Goal: Information Seeking & Learning: Find specific fact

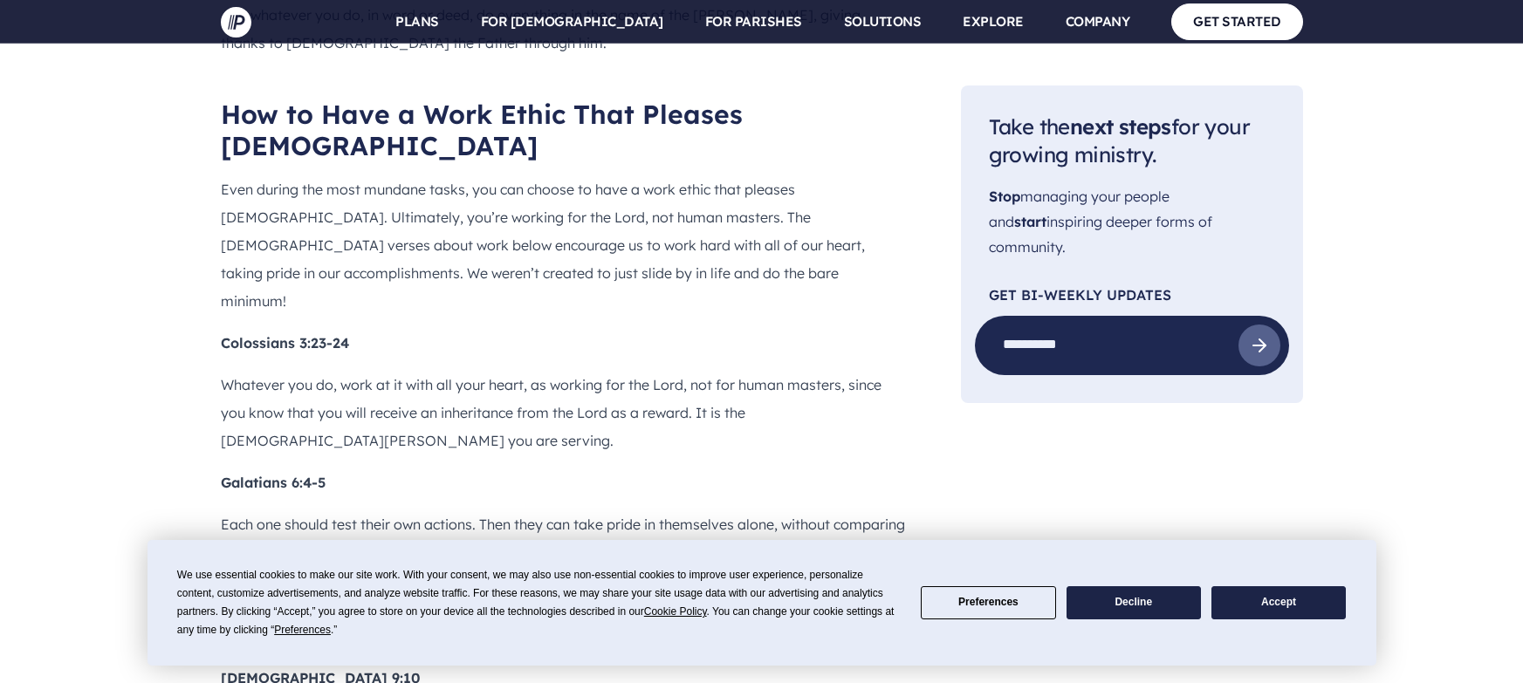
scroll to position [2469, 0]
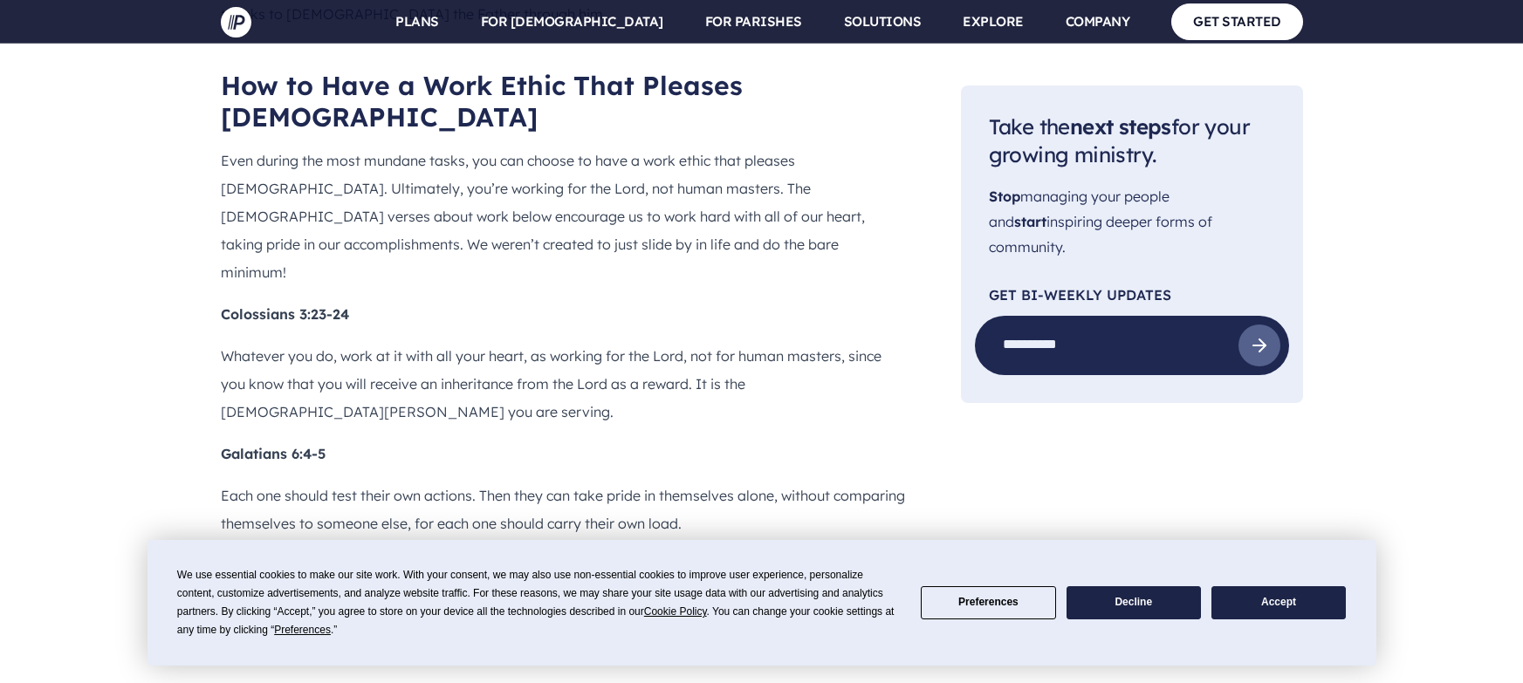
click at [288, 342] on p "Whatever you do, work at it with all your heart, as working for the Lord, not f…" at bounding box center [563, 384] width 684 height 84
click at [234, 342] on p "Whatever you do, work at it with all your heart, as working for the Lord, not f…" at bounding box center [563, 384] width 684 height 84
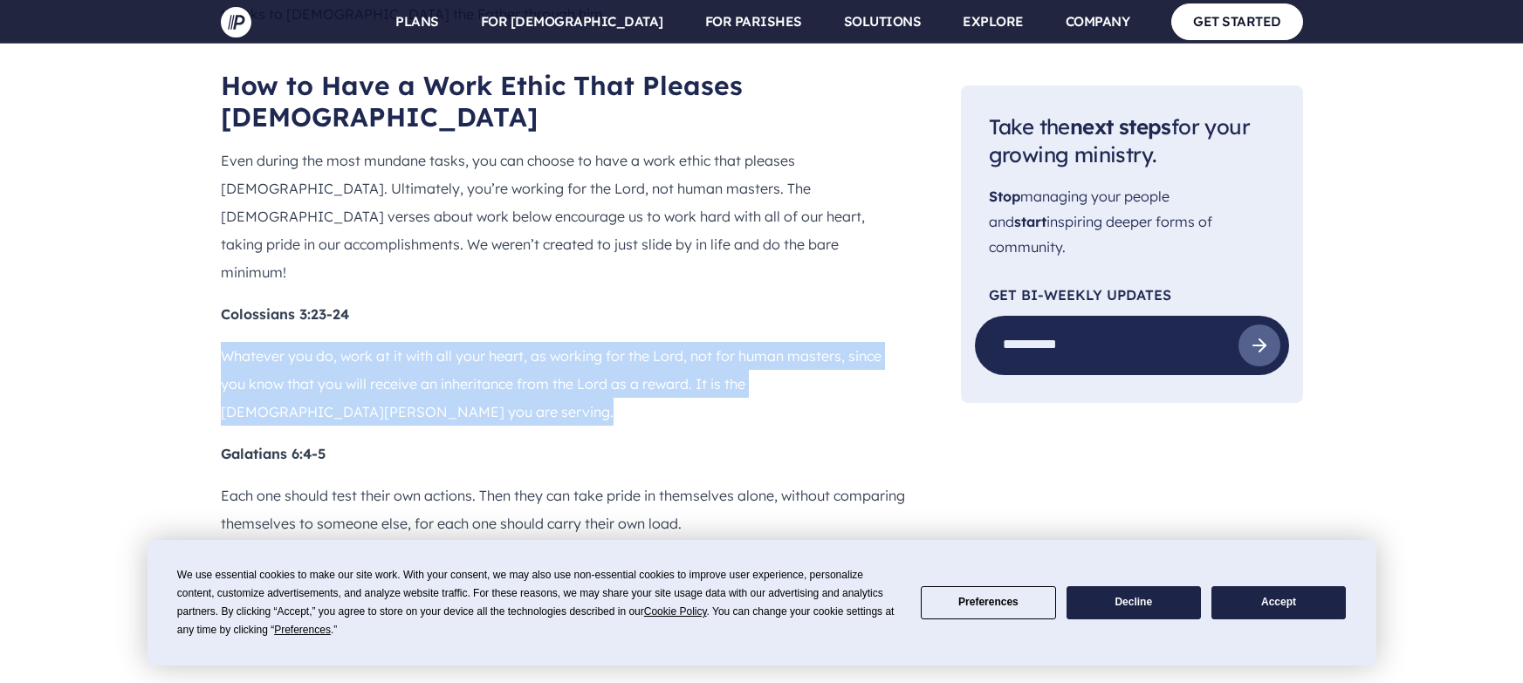
click at [295, 342] on p "Whatever you do, work at it with all your heart, as working for the Lord, not f…" at bounding box center [563, 384] width 684 height 84
copy div "Whatever you do, work at it with all your heart, as working for the Lord, not f…"
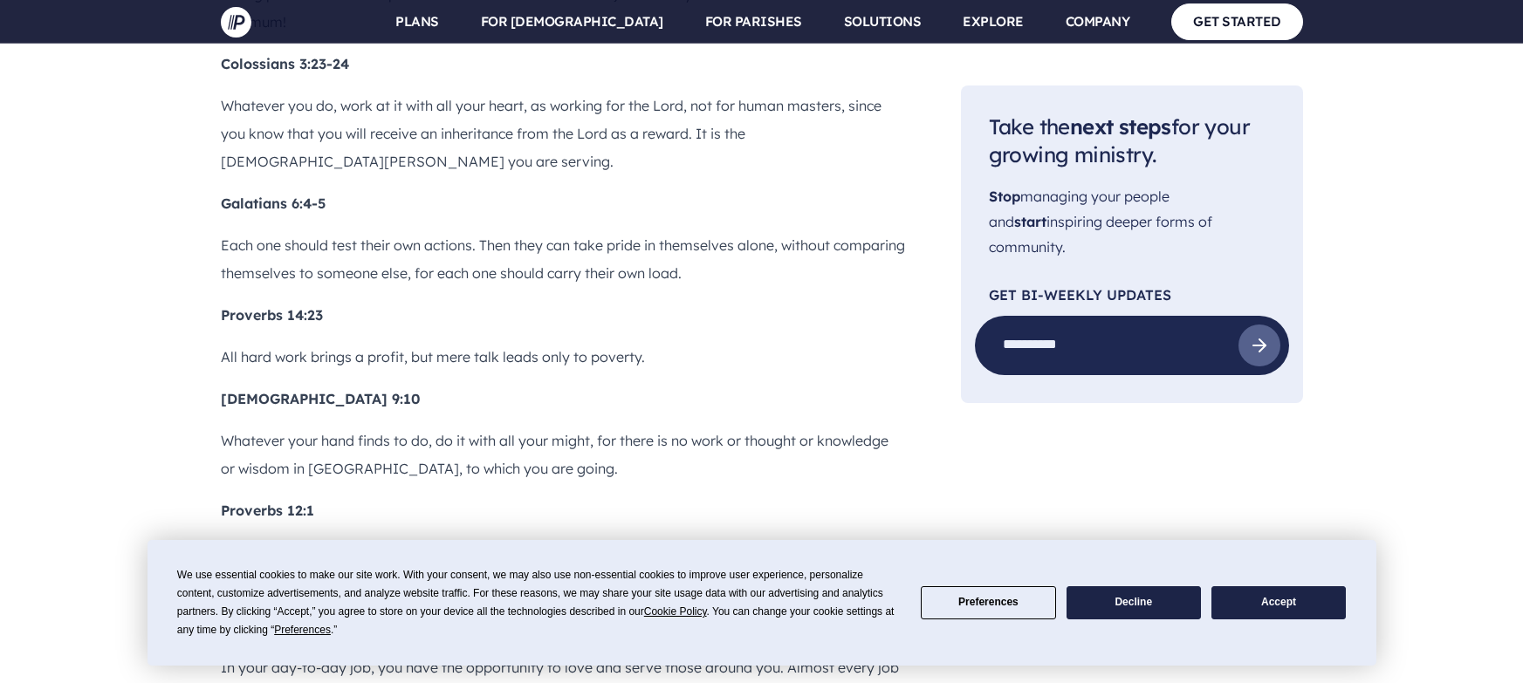
scroll to position [2721, 0]
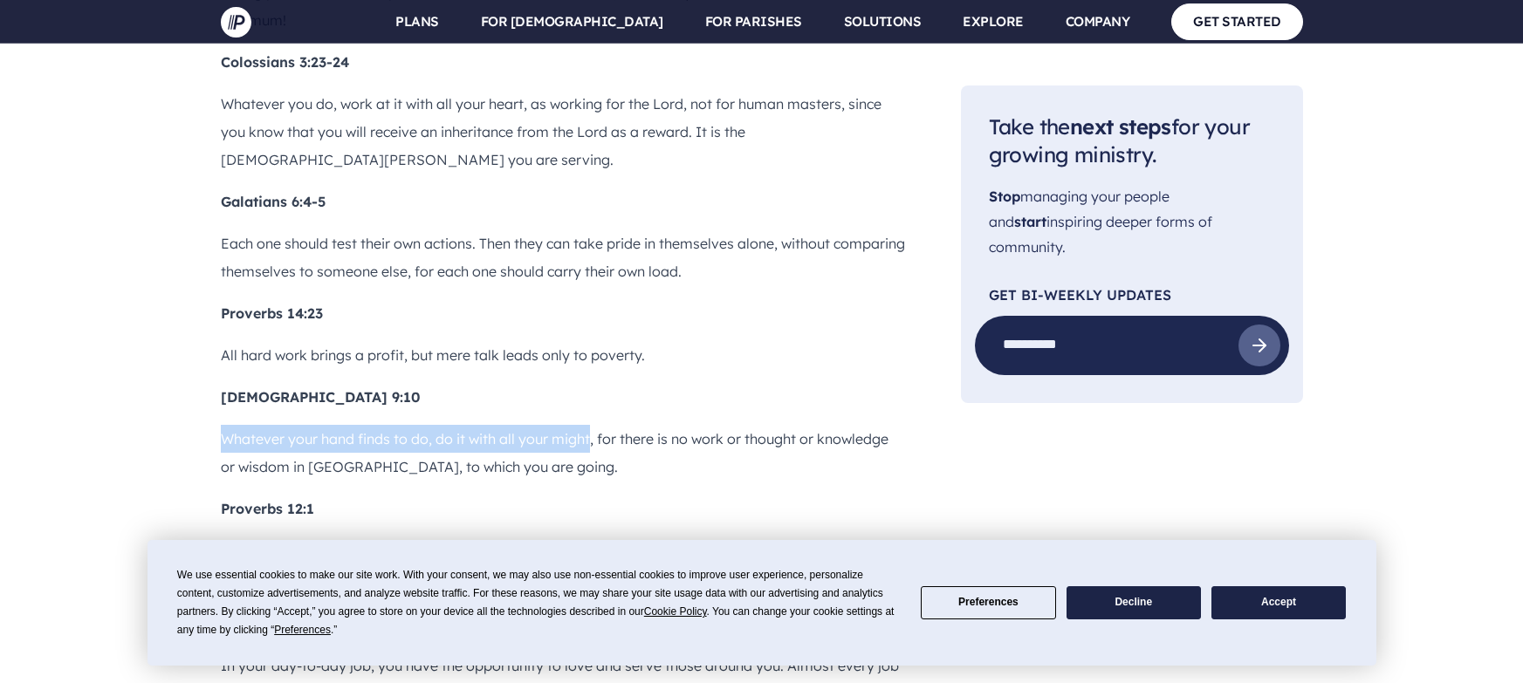
drag, startPoint x: 221, startPoint y: 254, endPoint x: 592, endPoint y: 245, distance: 371.0
click at [592, 425] on p "Whatever your hand finds to do, do it with all your might, for there is no work…" at bounding box center [563, 453] width 684 height 56
copy p "Whatever your hand finds to do, do it with all your might"
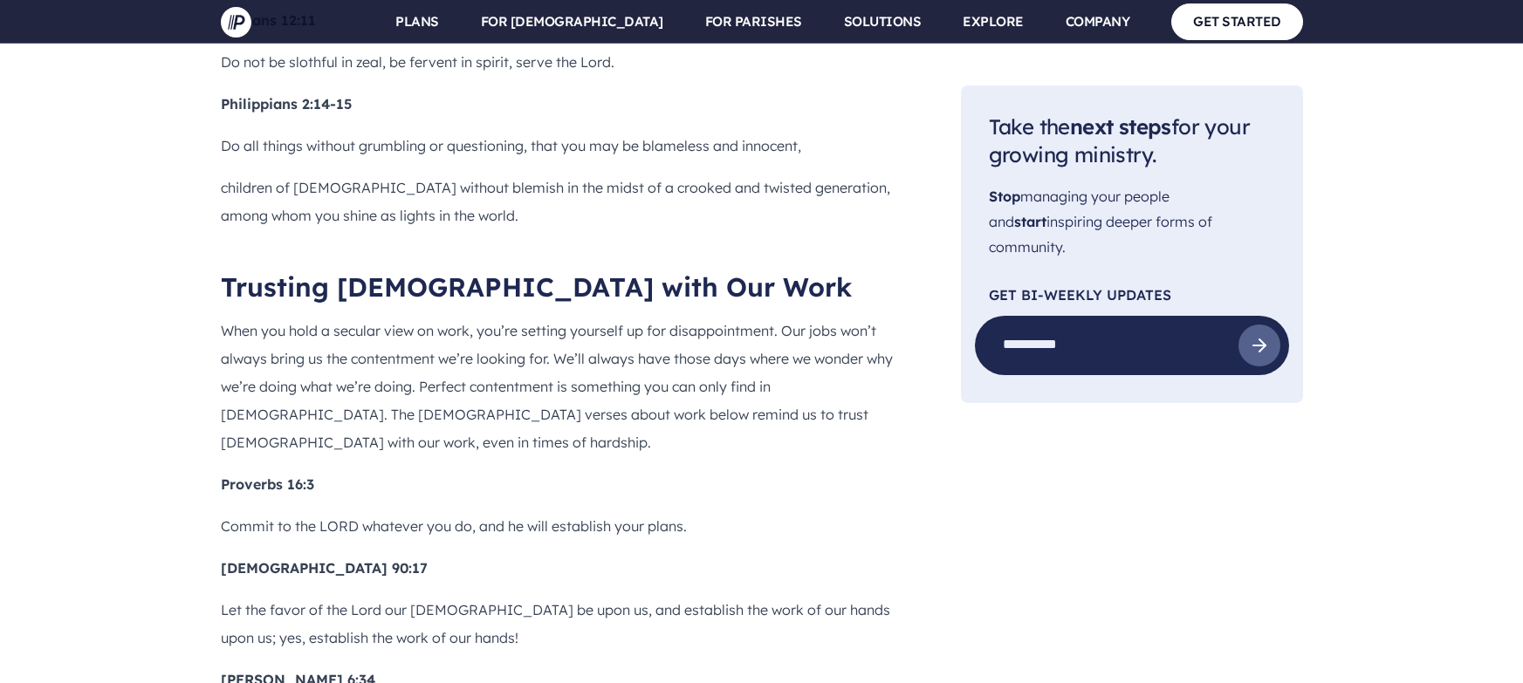
scroll to position [4208, 0]
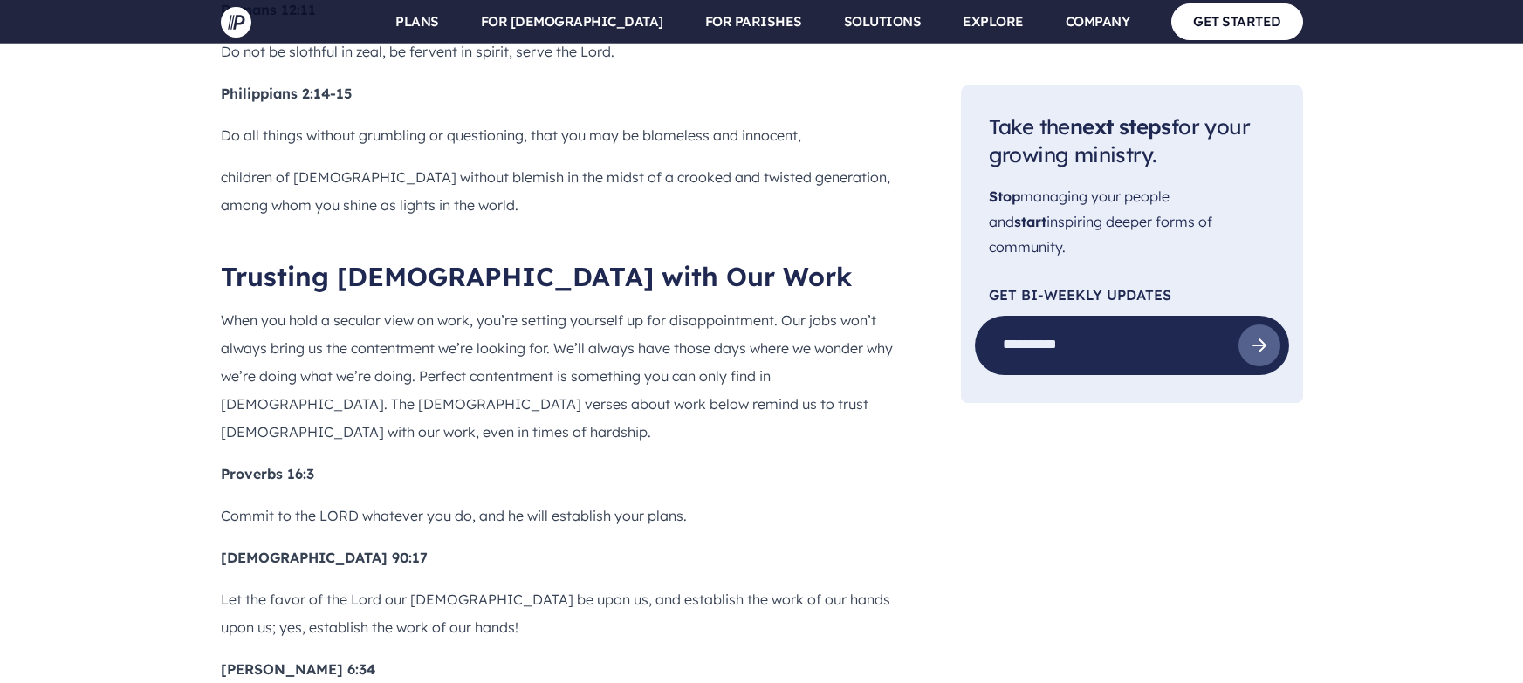
click at [236, 502] on p "Commit to the LORD whatever you do, and he will establish your plans." at bounding box center [563, 516] width 684 height 28
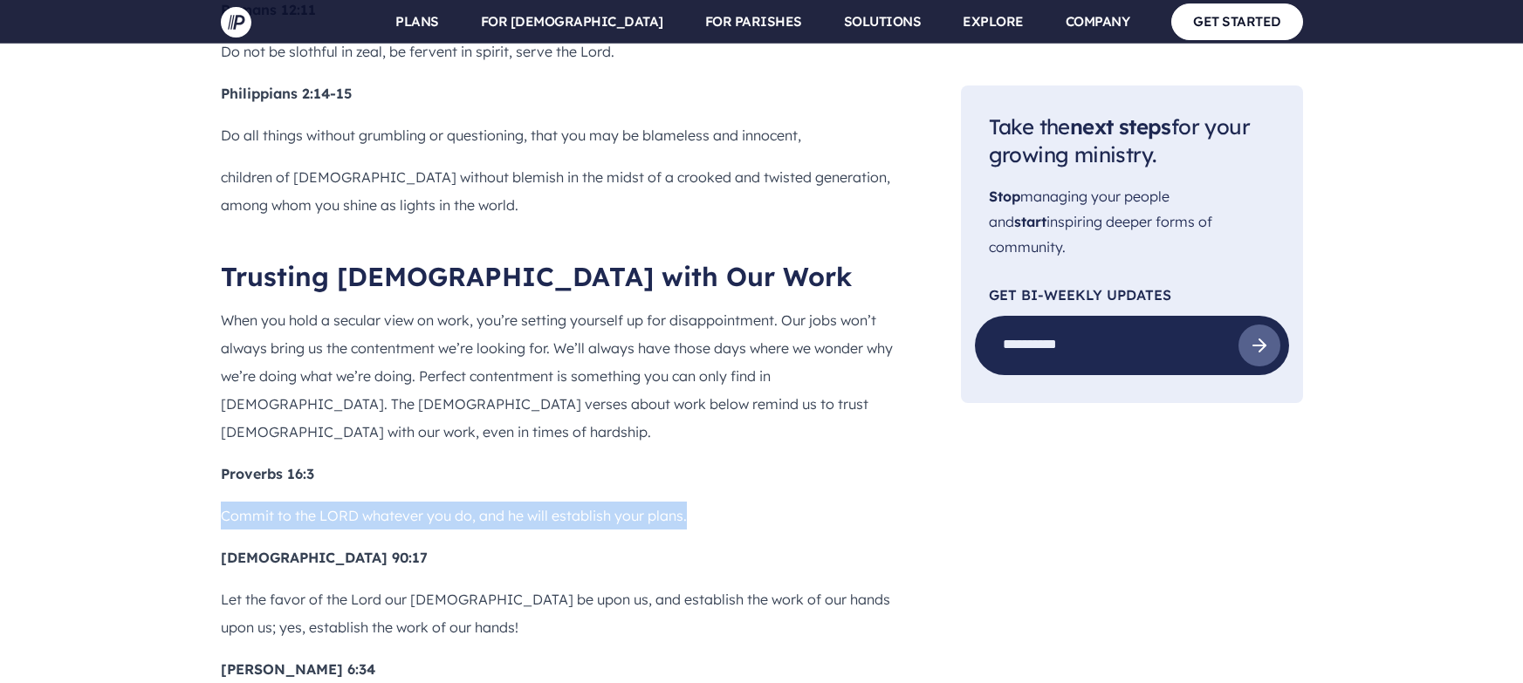
click at [706, 502] on p "Commit to the LORD whatever you do, and he will establish your plans." at bounding box center [563, 516] width 684 height 28
copy div "Commit to the LORD whatever you do, and he will establish your plans."
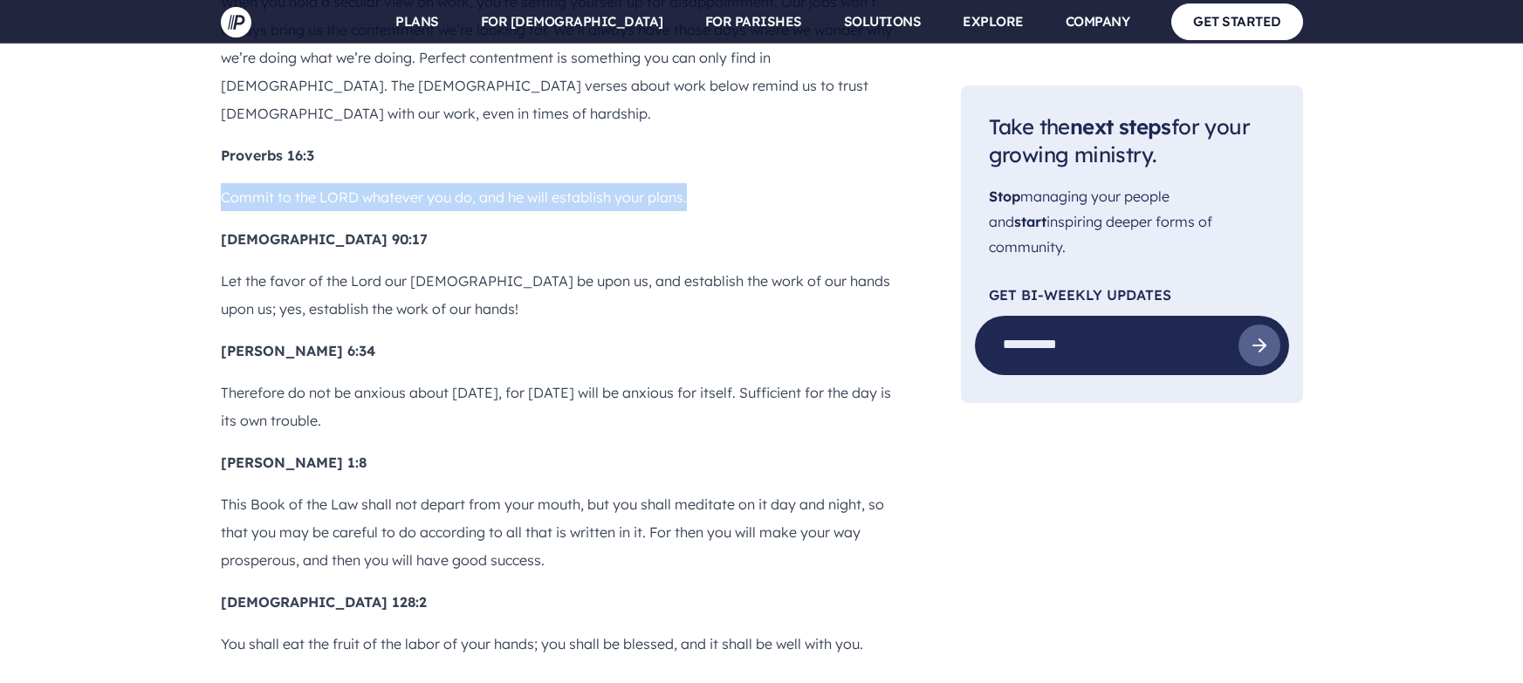
scroll to position [4527, 0]
